Goal: Contribute content

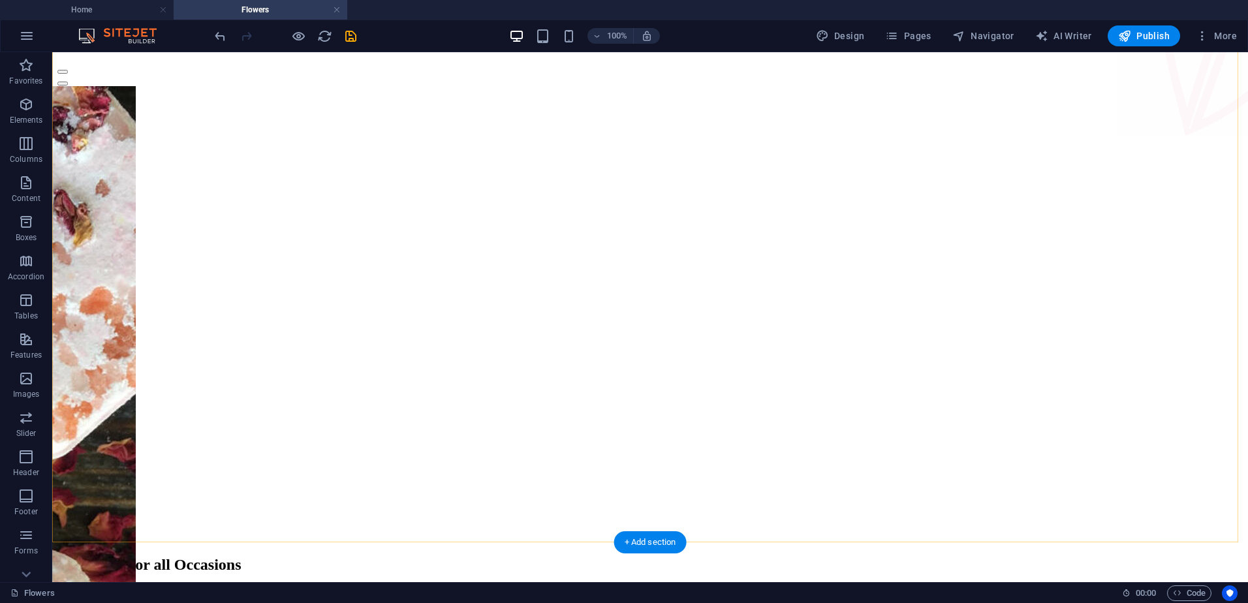
scroll to position [196, 0]
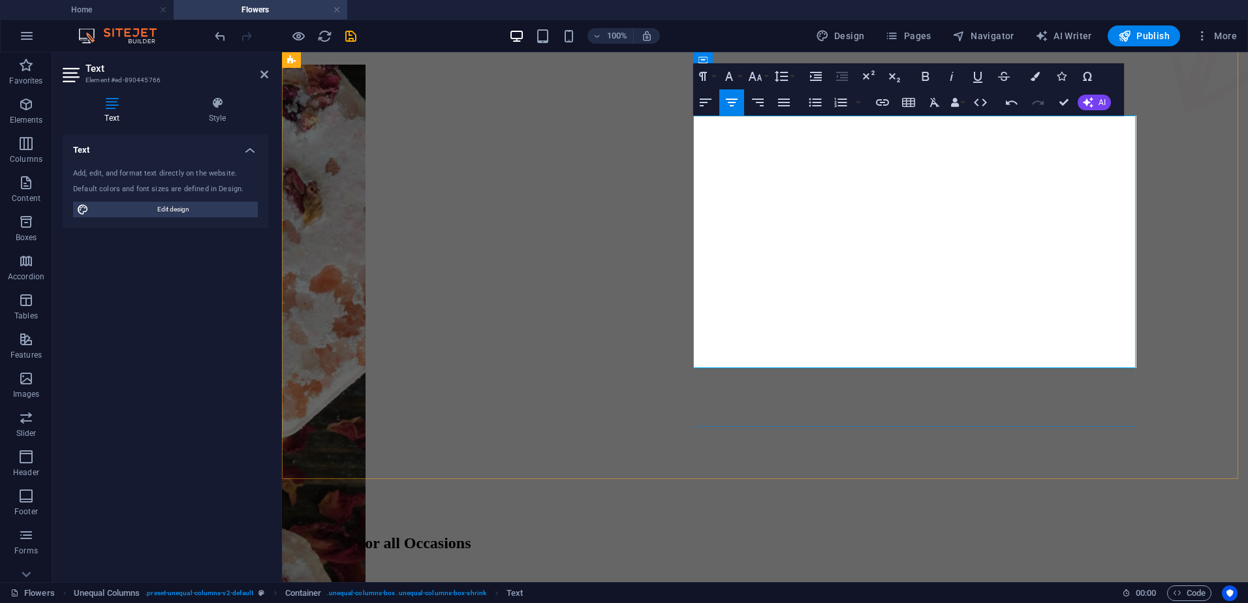
drag, startPoint x: 949, startPoint y: 240, endPoint x: 807, endPoint y: 244, distance: 141.7
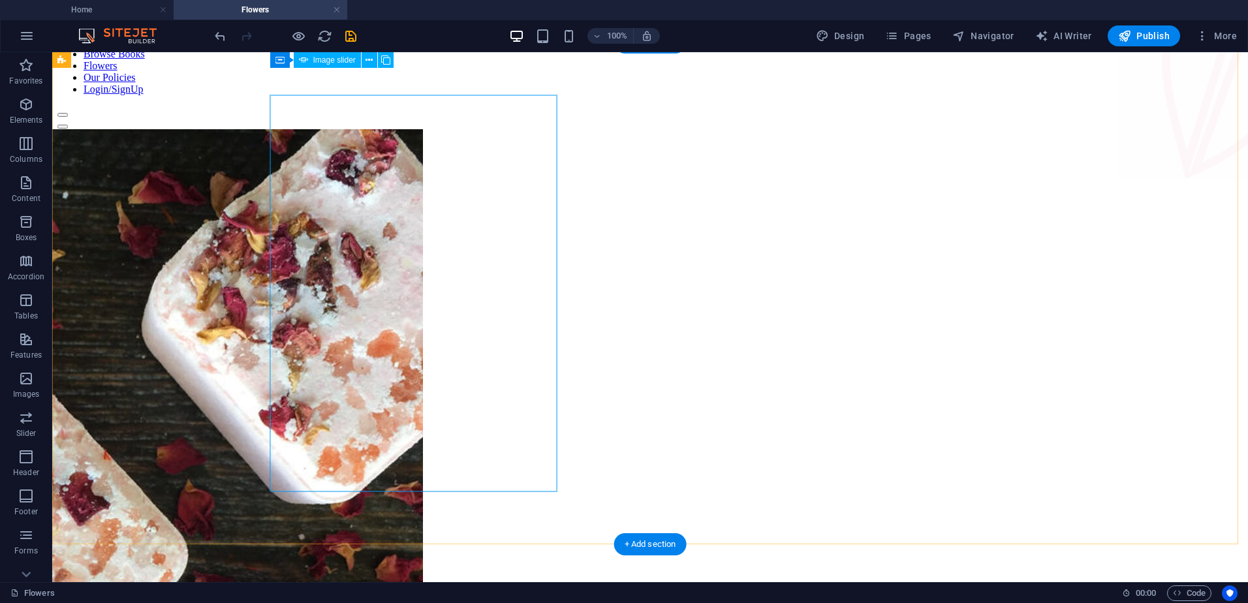
scroll to position [131, 0]
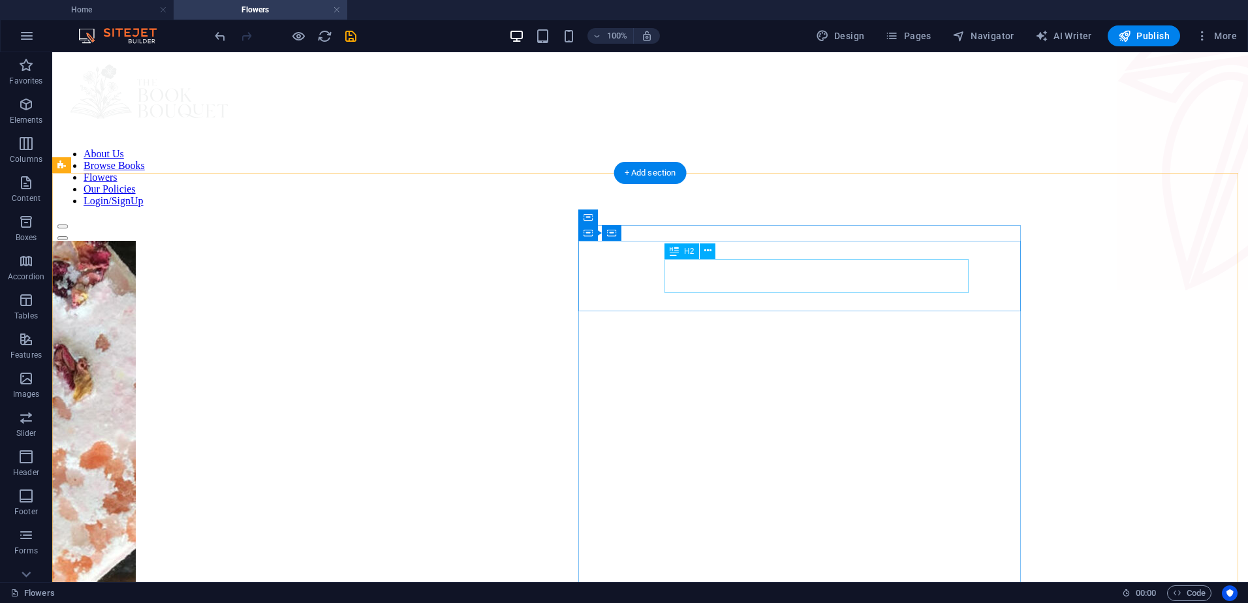
scroll to position [0, 0]
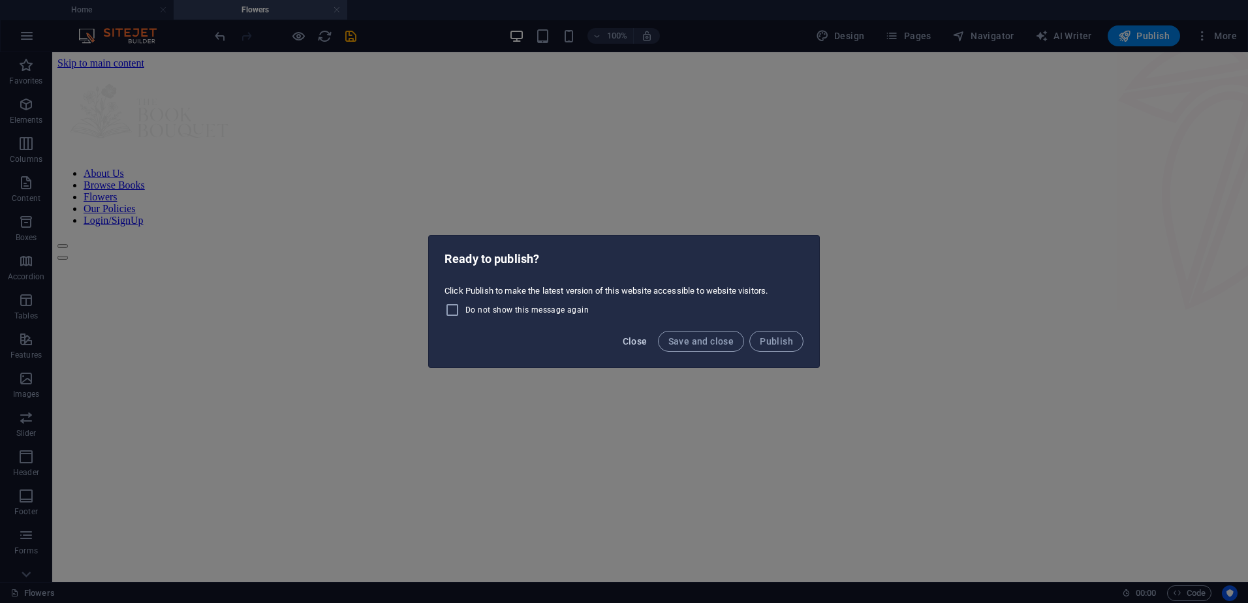
click at [626, 345] on span "Close" at bounding box center [635, 341] width 25 height 10
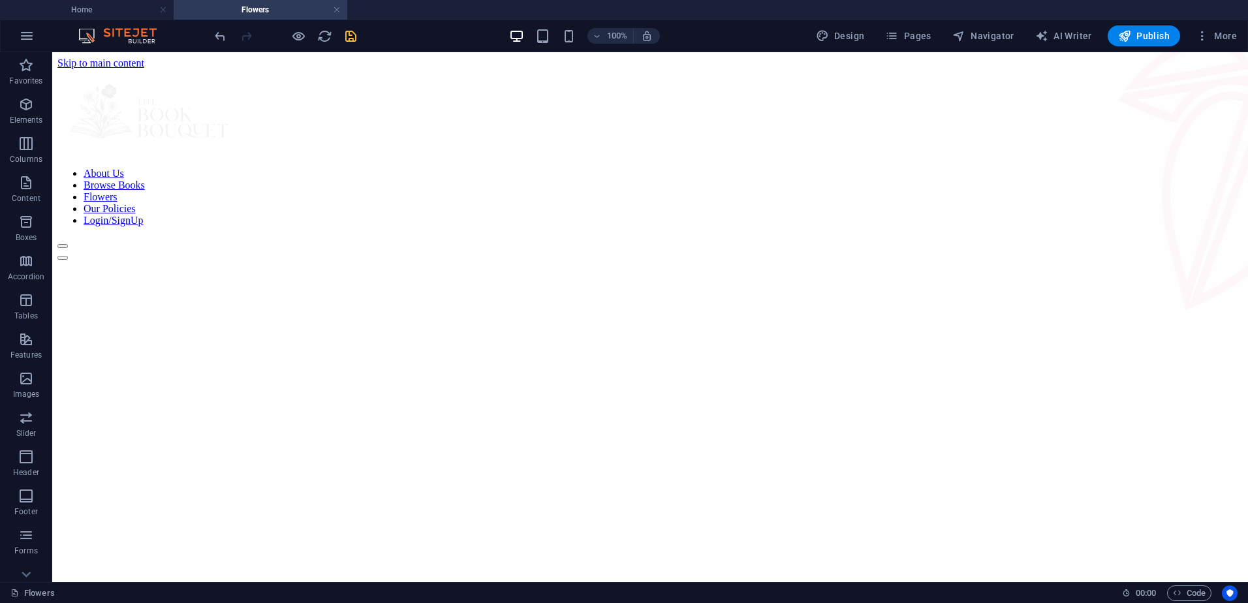
click at [351, 37] on icon "save" at bounding box center [350, 36] width 15 height 15
